Goal: Task Accomplishment & Management: Complete application form

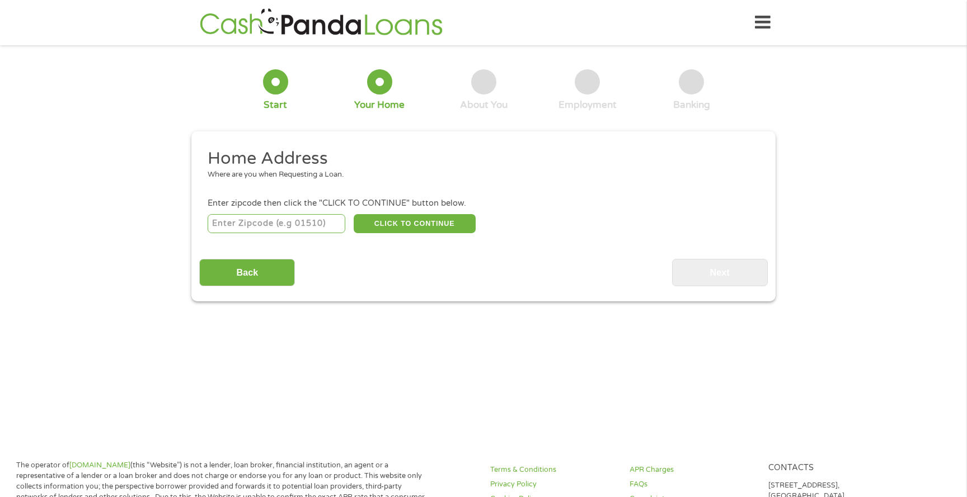
click at [313, 219] on input "number" at bounding box center [277, 223] width 138 height 19
type input "90011"
select select "[US_STATE]"
click at [409, 232] on button "CLICK TO CONTINUE" at bounding box center [415, 223] width 122 height 19
type input "90011"
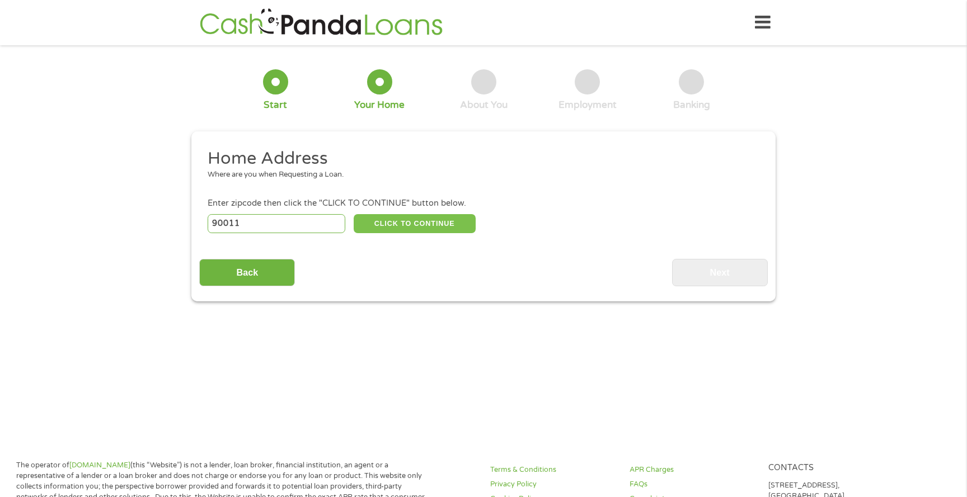
type input "[GEOGRAPHIC_DATA]"
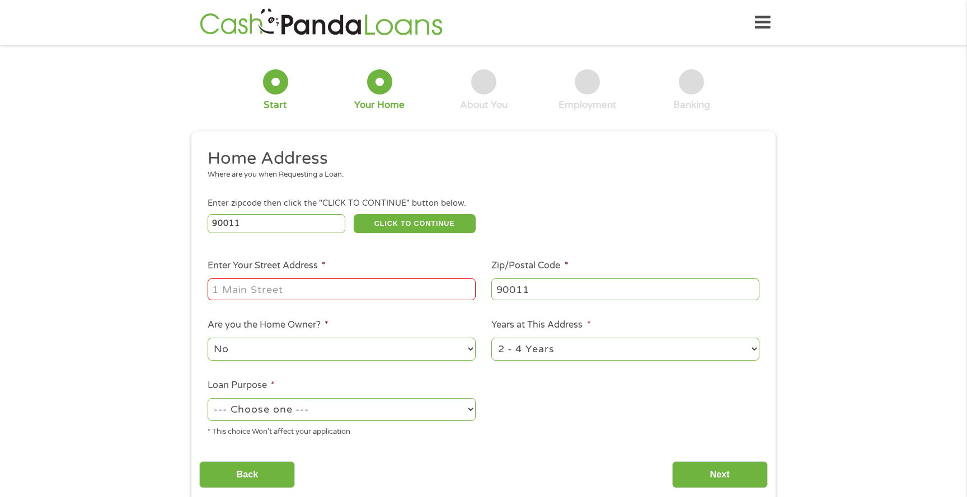
click at [335, 292] on input "Enter Your Street Address *" at bounding box center [342, 289] width 268 height 21
type input "[STREET_ADDRESS]"
click at [370, 349] on select "No Yes" at bounding box center [342, 349] width 268 height 23
click at [584, 350] on select "1 Year or less 1 - 2 Years 2 - 4 Years Over 4 Years" at bounding box center [625, 349] width 268 height 23
select select "60months"
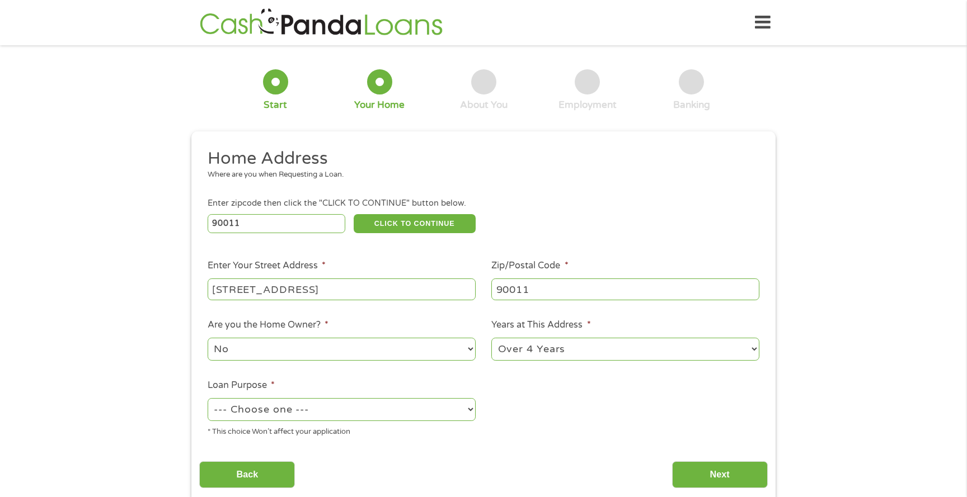
click at [491, 339] on select "1 Year or less 1 - 2 Years 2 - 4 Years Over 4 Years" at bounding box center [625, 349] width 268 height 23
click at [354, 415] on select "--- Choose one --- Pay Bills Debt Consolidation Home Improvement Major Purchase…" at bounding box center [342, 409] width 268 height 23
select select "medicalexpenses"
click at [208, 399] on select "--- Choose one --- Pay Bills Debt Consolidation Home Improvement Major Purchase…" at bounding box center [342, 409] width 268 height 23
click at [720, 470] on input "Next" at bounding box center [720, 475] width 96 height 27
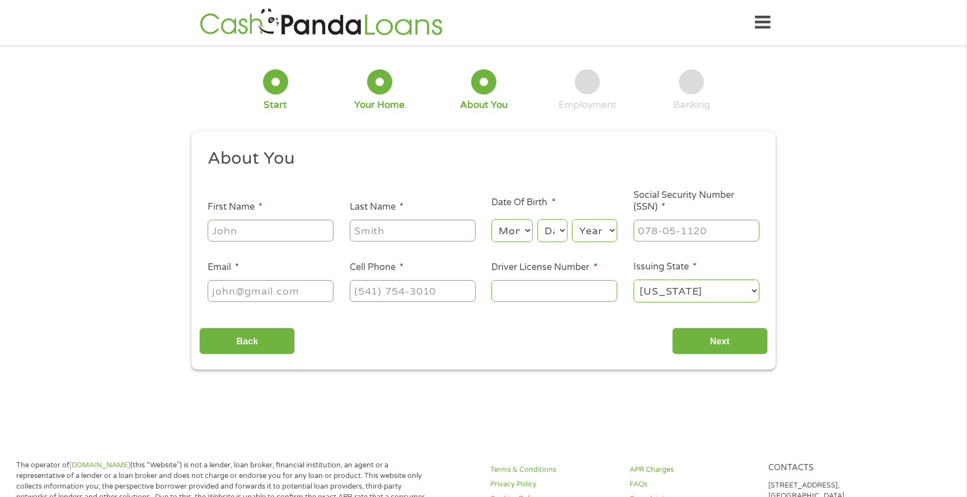
scroll to position [4, 4]
click at [253, 226] on input "First Name *" at bounding box center [271, 230] width 126 height 21
type input "[PERSON_NAME]"
type input "raya"
click at [518, 221] on select "Month 1 2 3 4 5 6 7 8 9 10 11 12" at bounding box center [511, 230] width 41 height 23
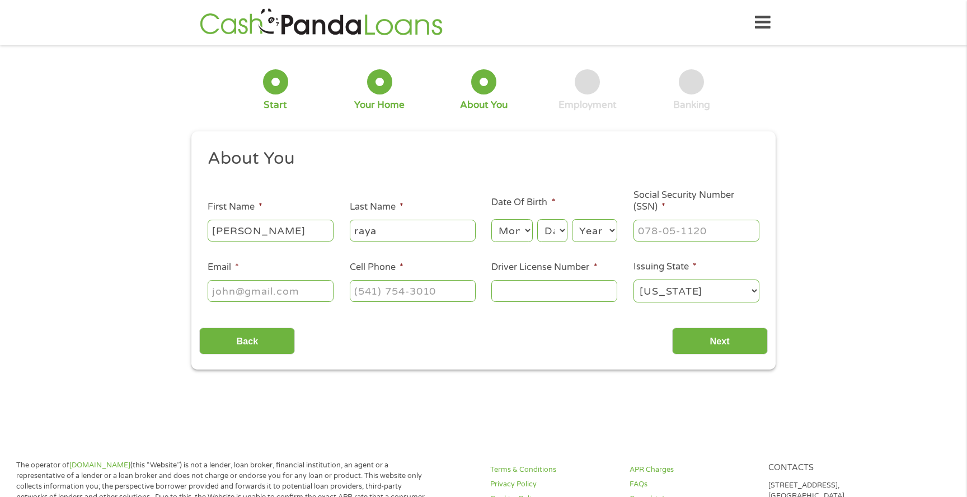
select select "7"
click at [491, 220] on select "Month 1 2 3 4 5 6 7 8 9 10 11 12" at bounding box center [511, 230] width 41 height 23
click at [553, 237] on select "Day 1 2 3 4 5 6 7 8 9 10 11 12 13 14 15 16 17 18 19 20 21 22 23 24 25 26 27 28 …" at bounding box center [552, 230] width 30 height 23
select select "2"
click at [537, 220] on select "Day 1 2 3 4 5 6 7 8 9 10 11 12 13 14 15 16 17 18 19 20 21 22 23 24 25 26 27 28 …" at bounding box center [552, 230] width 30 height 23
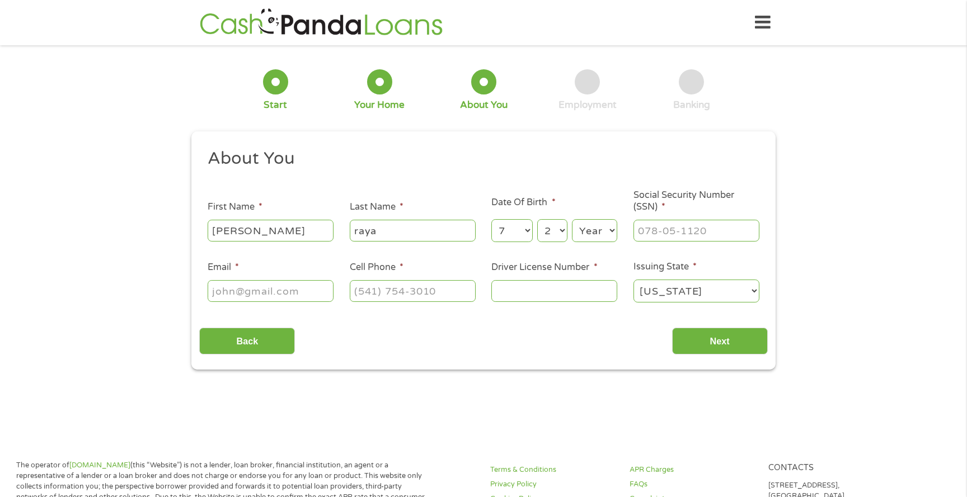
click at [579, 233] on select "Year [DATE] 2006 2005 2004 2003 2002 2001 2000 1999 1998 1997 1996 1995 1994 19…" at bounding box center [594, 230] width 45 height 23
select select "1996"
click at [572, 220] on select "Year [DATE] 2006 2005 2004 2003 2002 2001 2000 1999 1998 1997 1996 1995 1994 19…" at bounding box center [594, 230] width 45 height 23
click at [715, 218] on div at bounding box center [696, 231] width 126 height 26
click at [710, 234] on input "___-__-____" at bounding box center [696, 230] width 126 height 21
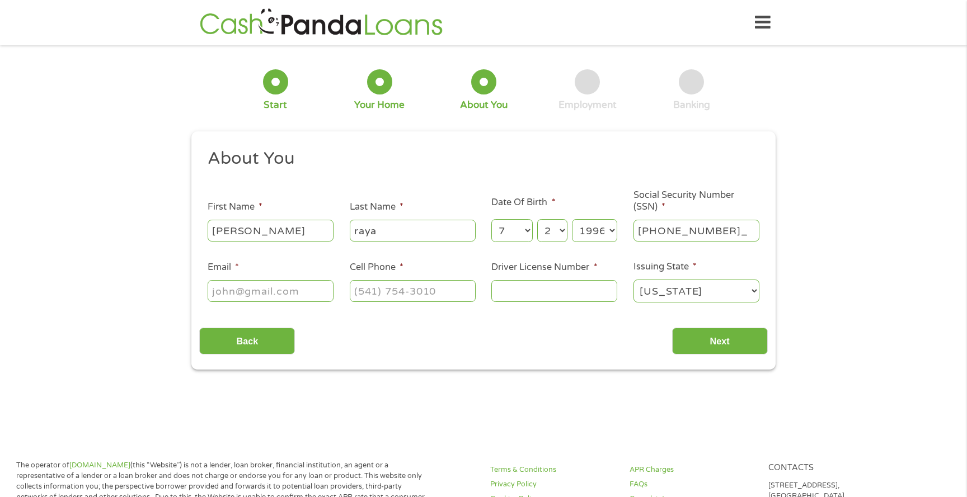
type input "626-90-8564"
type input "[PERSON_NAME][EMAIL_ADDRESS][DOMAIN_NAME]"
type input "[PHONE_NUMBER]"
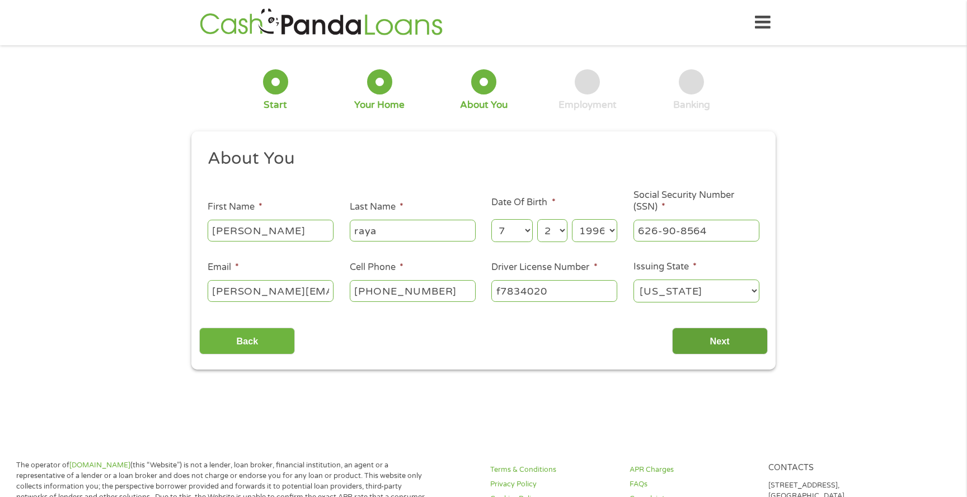
type input "f7834020"
click at [755, 335] on input "Next" at bounding box center [720, 341] width 96 height 27
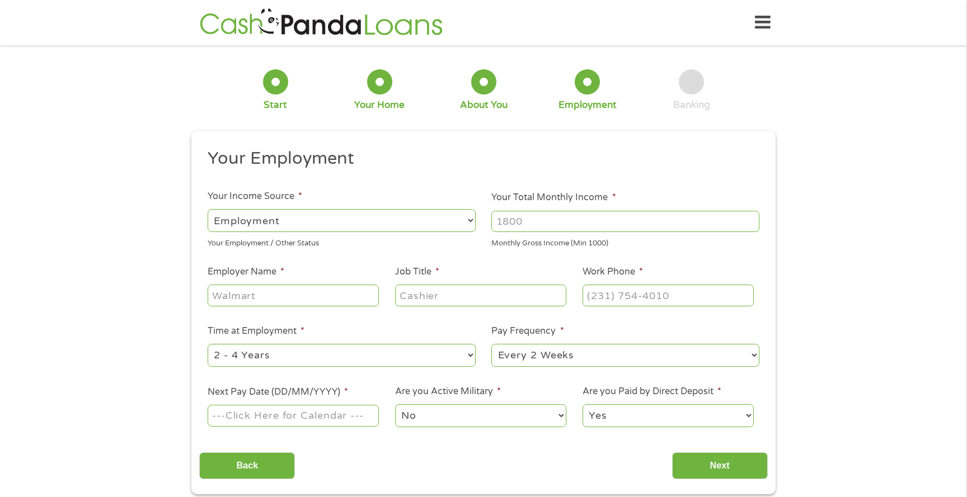
click at [621, 229] on input "Your Total Monthly Income *" at bounding box center [625, 221] width 268 height 21
click at [617, 230] on input "Your Total Monthly Income *" at bounding box center [625, 221] width 268 height 21
type input "4304"
type input "24 Seven"
click at [480, 295] on input "Production Cordinator" at bounding box center [480, 295] width 171 height 21
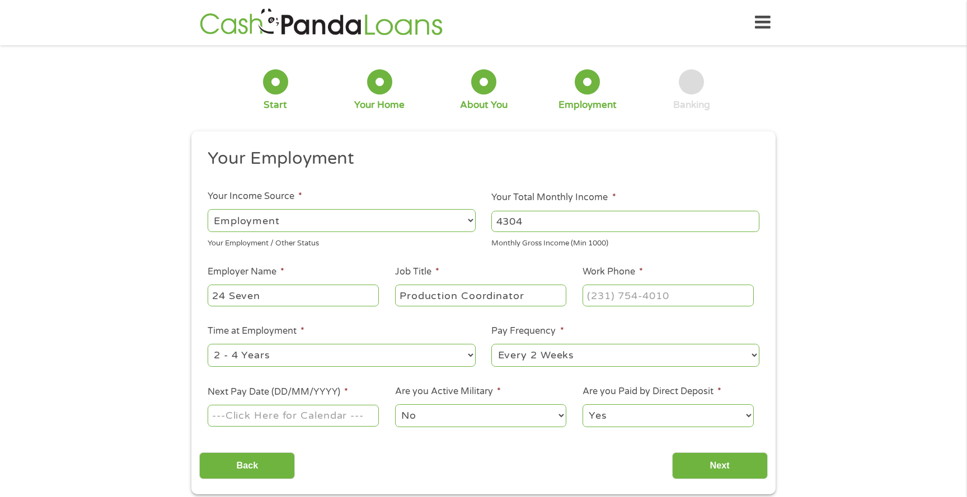
type input "Production Coordinator"
type input "(___) ___-____"
click at [626, 301] on input "(___) ___-____" at bounding box center [667, 295] width 171 height 21
click at [317, 307] on div "24 Seven" at bounding box center [293, 296] width 171 height 26
click at [304, 300] on input "24 Seven" at bounding box center [293, 295] width 171 height 21
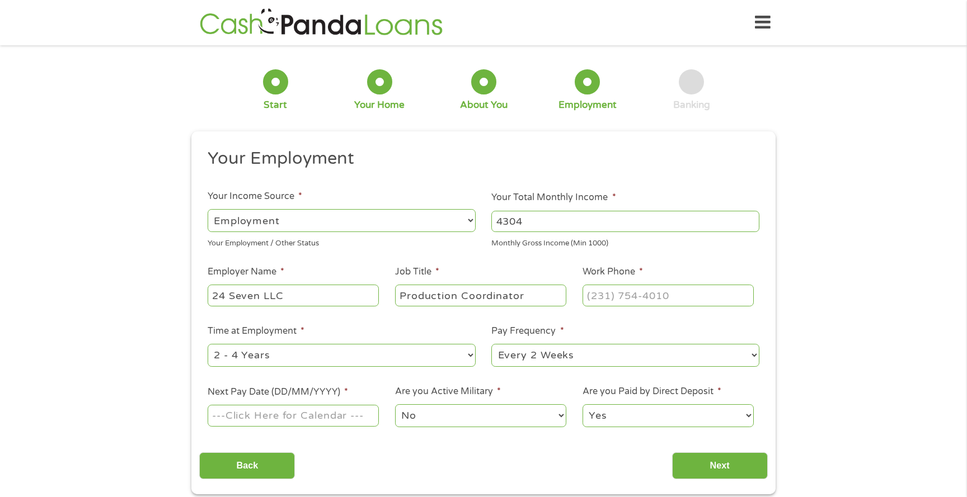
type input "24 Seven LLC"
type input "[PHONE_NUMBER]"
click at [294, 358] on select "--- Choose one --- 1 Year or less 1 - 2 Years 2 - 4 Years Over 4 Years" at bounding box center [342, 355] width 268 height 23
click at [588, 355] on select "--- Choose one --- Every 2 Weeks Every Week Monthly Semi-Monthly" at bounding box center [625, 355] width 268 height 23
select select "weekly"
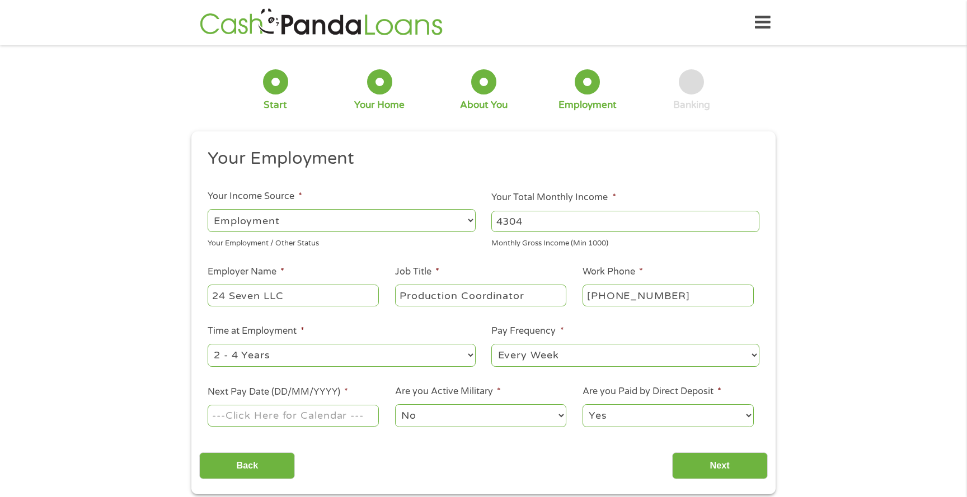
click at [491, 344] on select "--- Choose one --- Every 2 Weeks Every Week Monthly Semi-Monthly" at bounding box center [625, 355] width 268 height 23
click at [269, 419] on input "Next Pay Date (DD/MM/YYYY) *" at bounding box center [293, 415] width 171 height 21
type input "[DATE]"
click at [708, 468] on input "Next" at bounding box center [720, 466] width 96 height 27
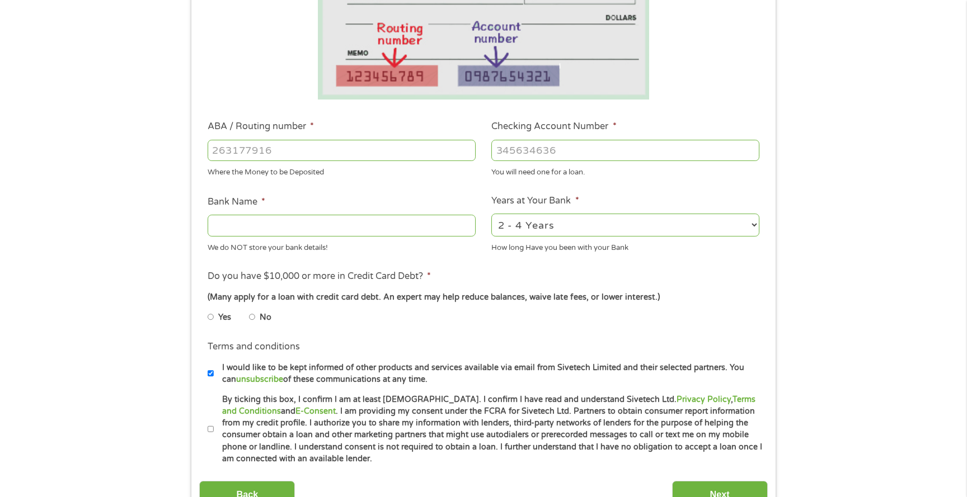
scroll to position [241, 0]
click at [256, 318] on li "No" at bounding box center [269, 317] width 40 height 22
click at [252, 314] on input "No" at bounding box center [252, 316] width 7 height 18
radio input "true"
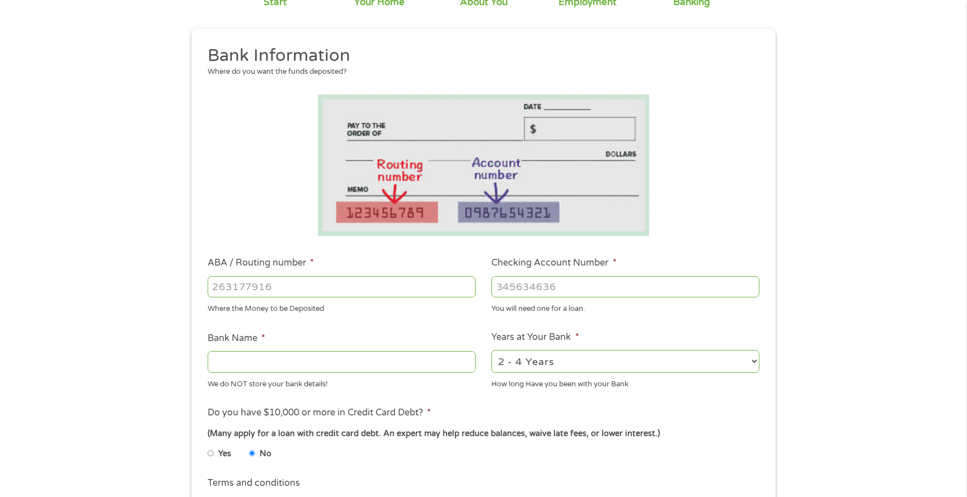
scroll to position [111, 0]
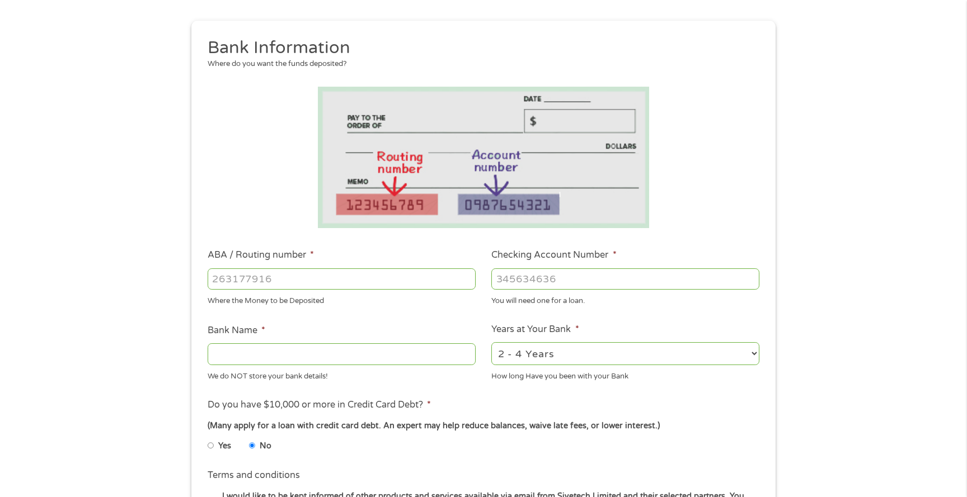
click at [438, 290] on div at bounding box center [342, 279] width 268 height 26
click at [424, 280] on input "ABA / Routing number *" at bounding box center [342, 279] width 268 height 21
paste input "0"
type input "031101334"
type input "SoFi Bank, National Association"
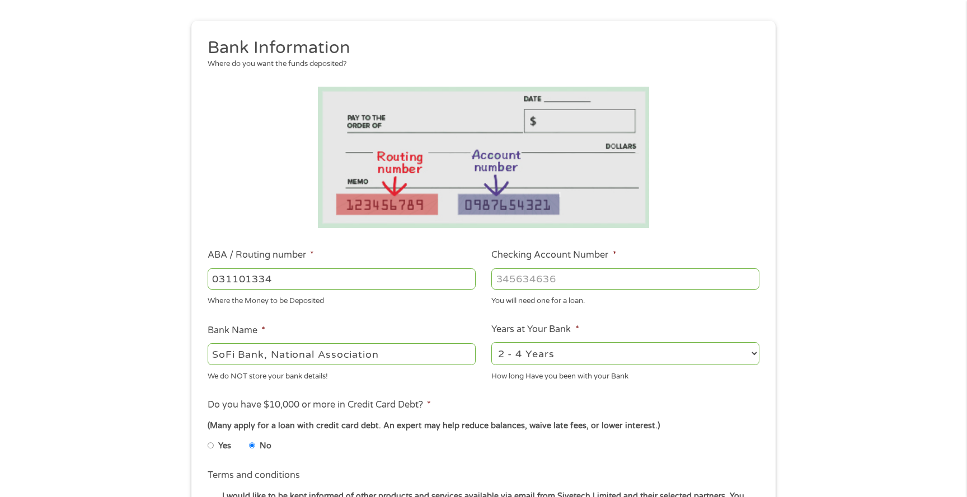
type input "031101334"
paste input "4"
click at [517, 282] on input "Checking Account Number *" at bounding box center [625, 279] width 268 height 21
type input "410009366047"
click at [599, 355] on select "2 - 4 Years 6 - 12 Months 1 - 2 Years Over 4 Years" at bounding box center [625, 353] width 268 height 23
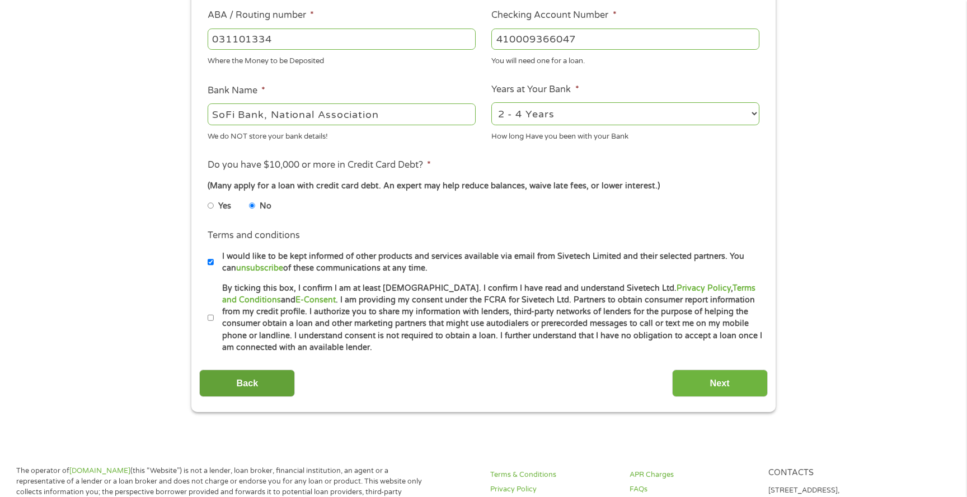
scroll to position [395, 0]
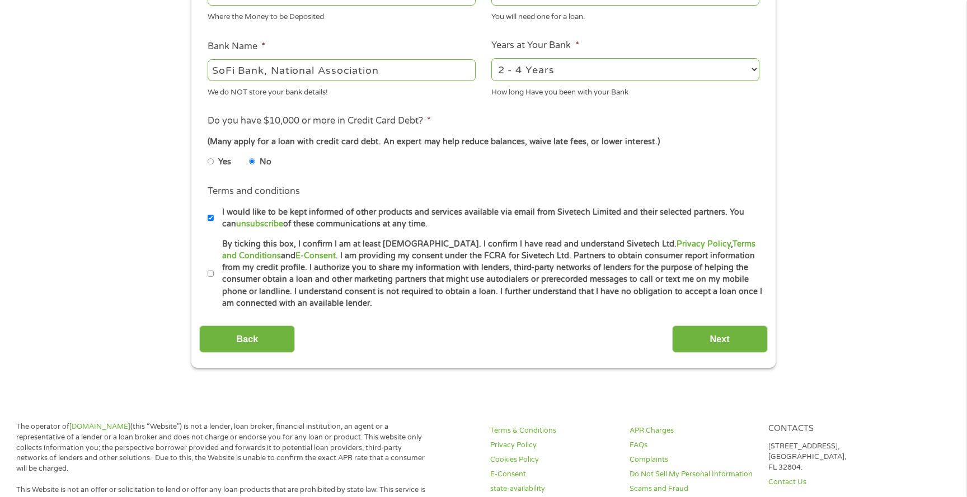
click at [211, 276] on input "By ticking this box, I confirm I am at least [DEMOGRAPHIC_DATA]. I confirm I ha…" at bounding box center [211, 274] width 7 height 18
checkbox input "true"
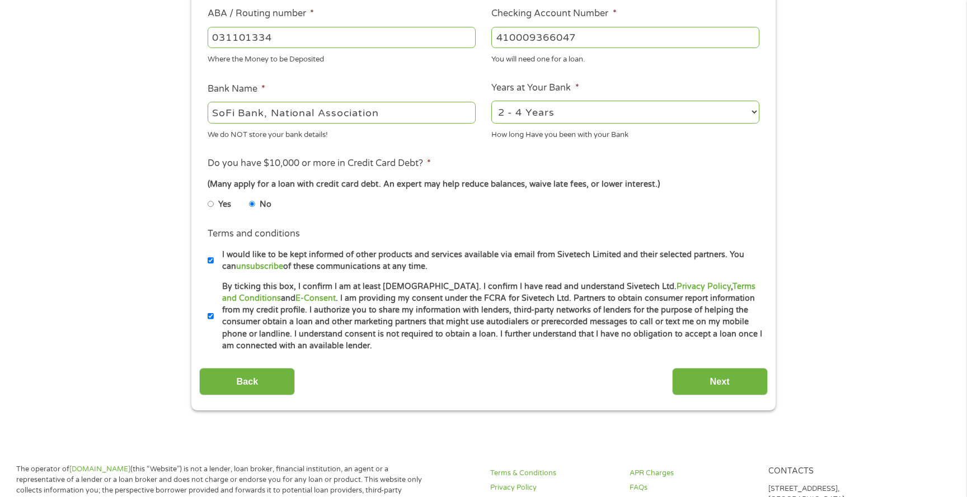
scroll to position [349, 0]
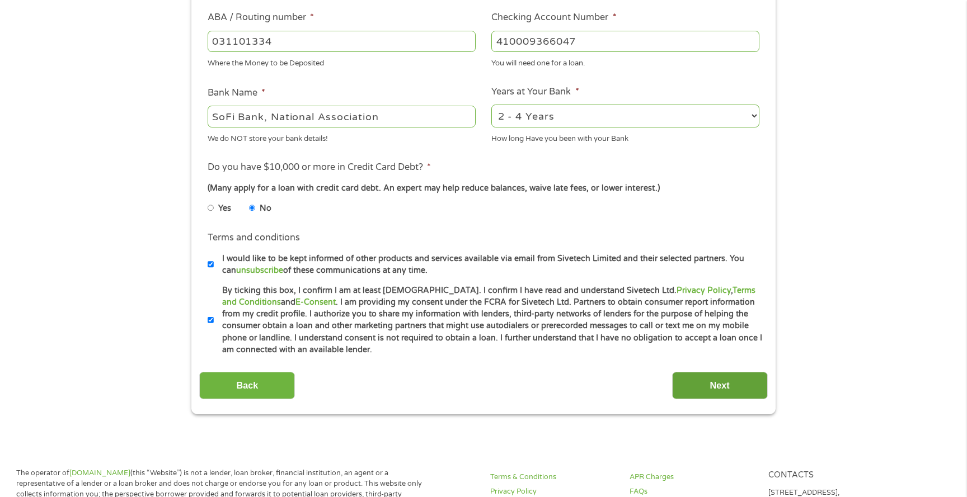
click at [683, 379] on input "Next" at bounding box center [720, 385] width 96 height 27
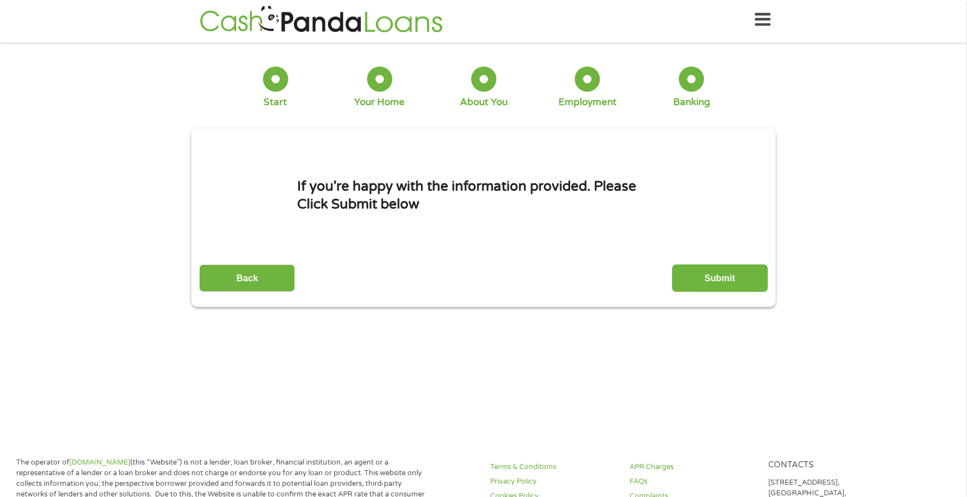
scroll to position [0, 0]
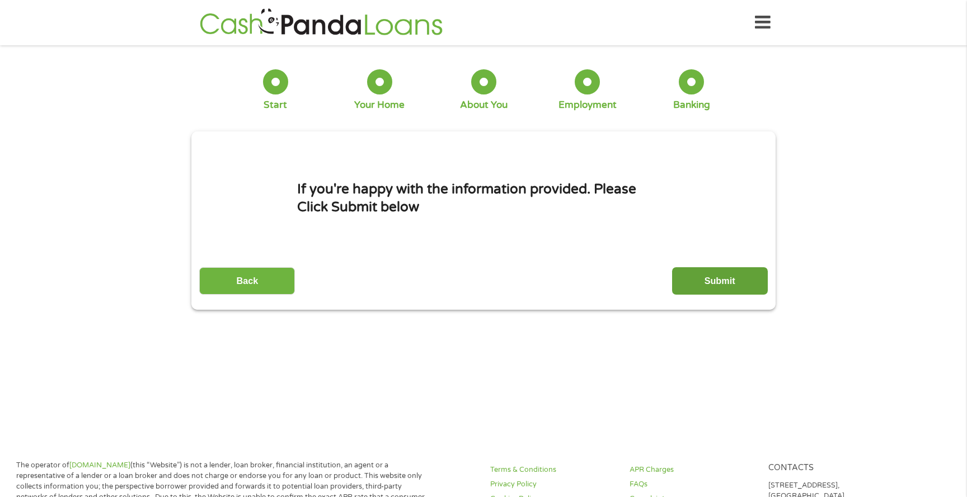
click at [696, 283] on input "Submit" at bounding box center [720, 280] width 96 height 27
